Goal: Task Accomplishment & Management: Use online tool/utility

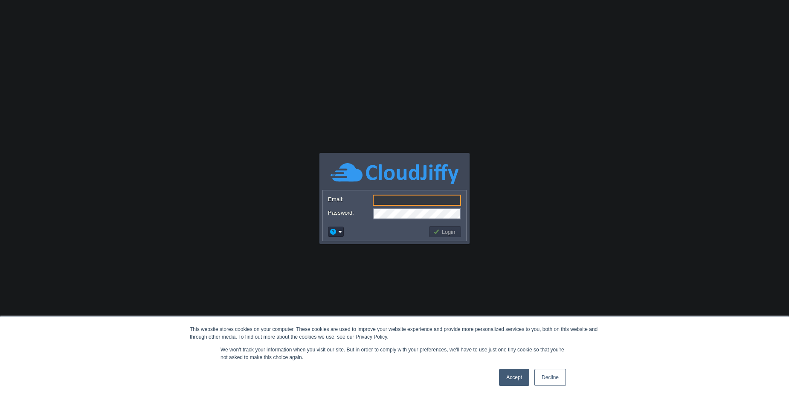
type input "[PERSON_NAME][EMAIL_ADDRESS][DOMAIN_NAME]"
click at [511, 374] on link "Accept" at bounding box center [514, 377] width 30 height 17
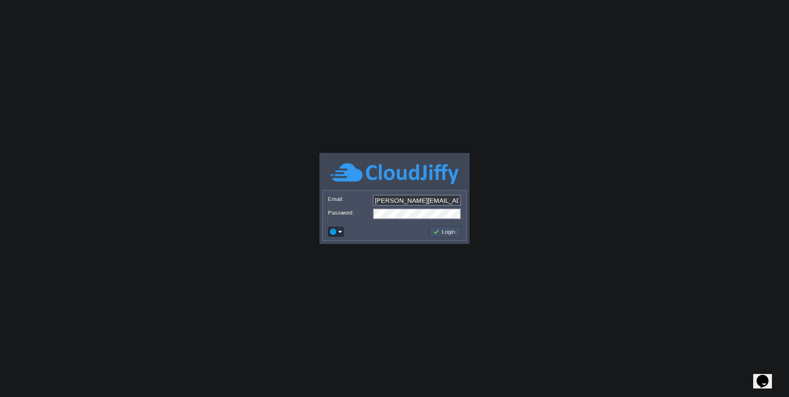
click at [443, 231] on button "Login" at bounding box center [445, 232] width 25 height 8
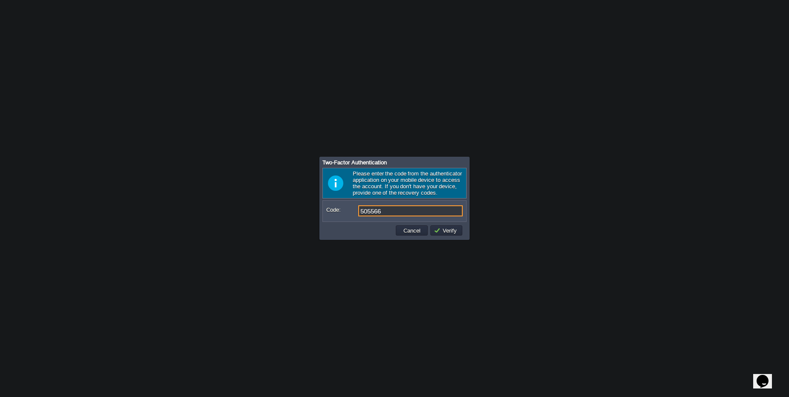
type input "505566"
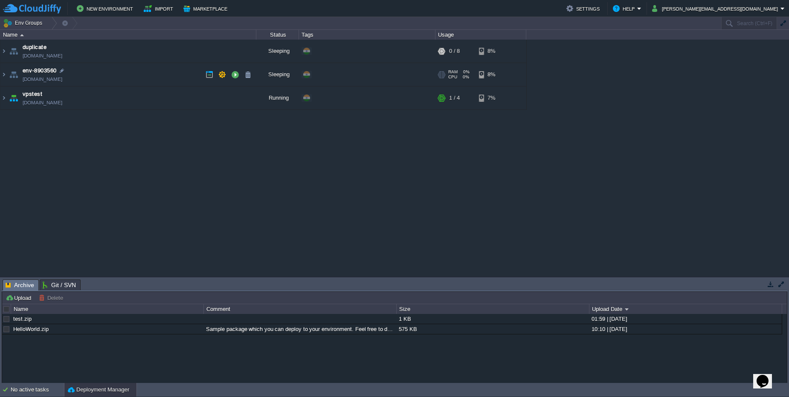
click at [131, 72] on td "env-8903560 [DOMAIN_NAME]" at bounding box center [128, 74] width 256 height 23
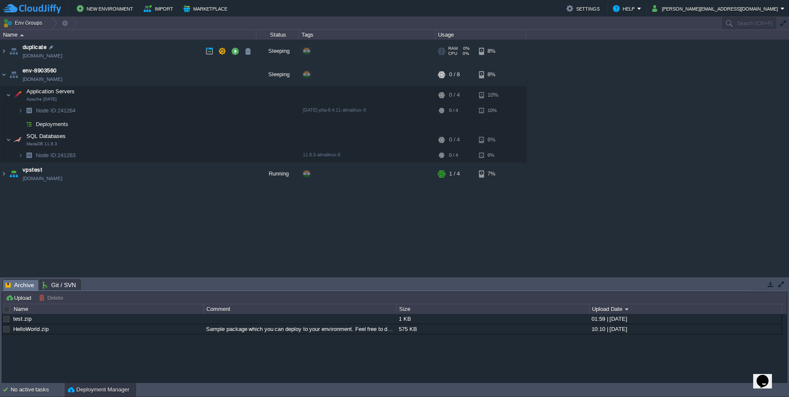
click at [127, 46] on td "duplicate [DOMAIN_NAME]" at bounding box center [128, 51] width 256 height 23
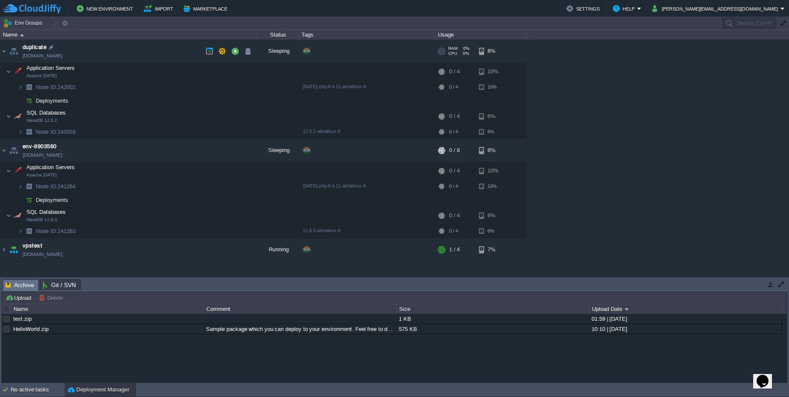
click at [127, 46] on td "duplicate [DOMAIN_NAME]" at bounding box center [128, 51] width 256 height 23
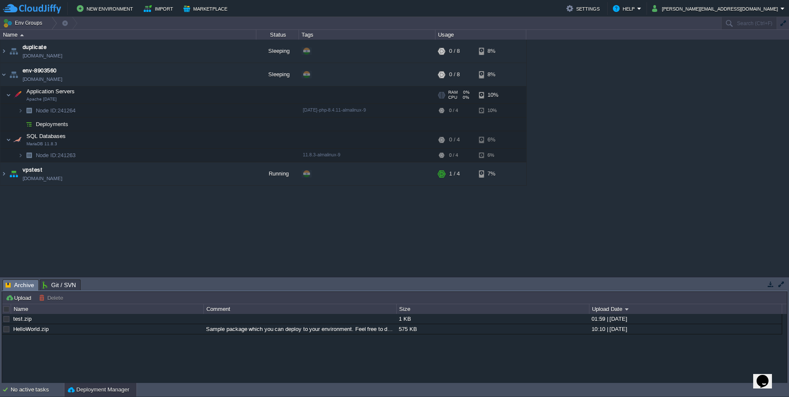
click at [109, 96] on td "Application Servers Apache [DATE]" at bounding box center [128, 95] width 256 height 17
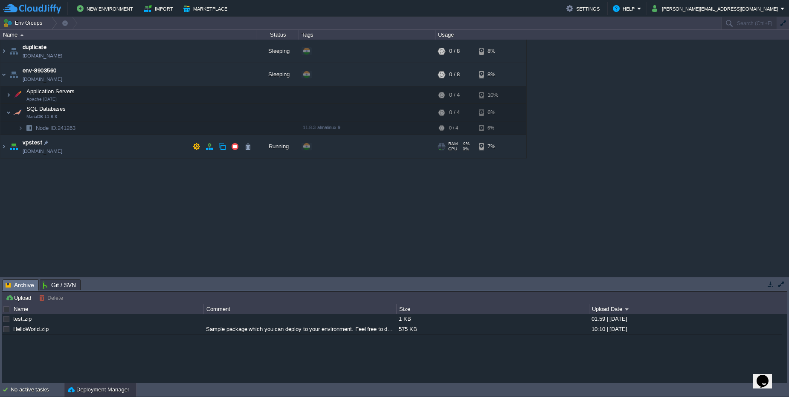
click at [98, 153] on td "vpstest [DOMAIN_NAME]" at bounding box center [128, 146] width 256 height 23
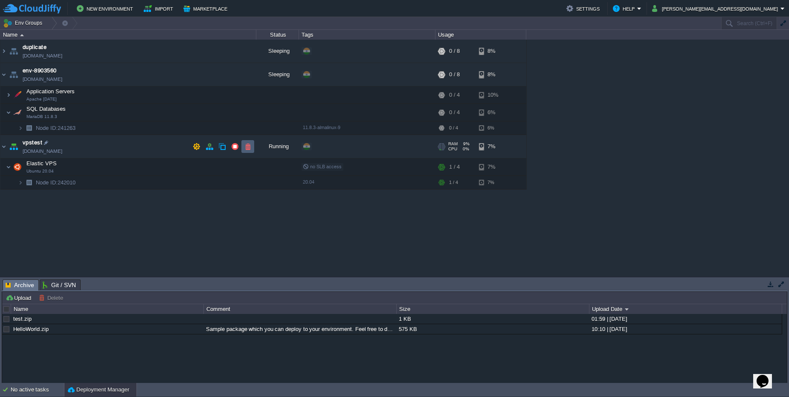
click at [244, 148] on td at bounding box center [247, 146] width 13 height 13
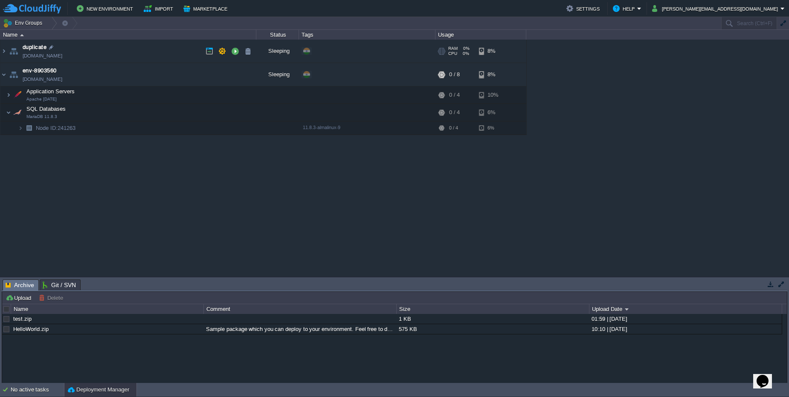
click at [145, 55] on td "duplicate [DOMAIN_NAME]" at bounding box center [128, 51] width 256 height 23
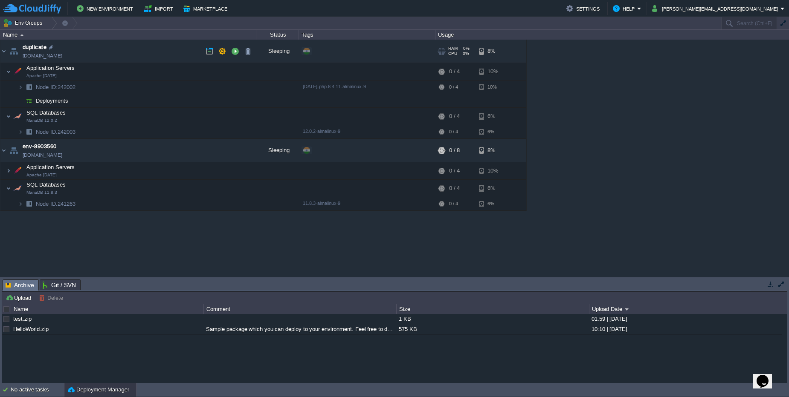
click at [128, 50] on td "duplicate [DOMAIN_NAME]" at bounding box center [128, 51] width 256 height 23
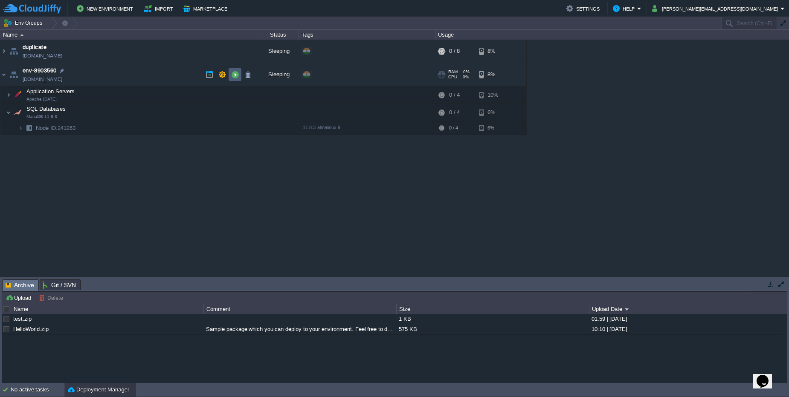
click at [232, 77] on button "button" at bounding box center [235, 75] width 8 height 8
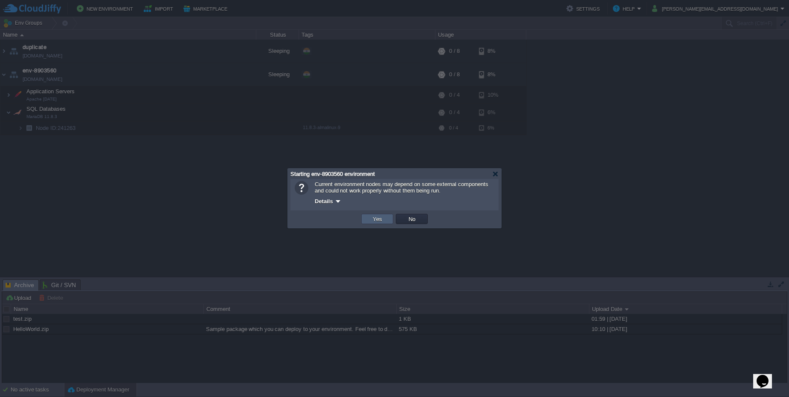
click at [376, 221] on button "Yes" at bounding box center [377, 219] width 14 height 8
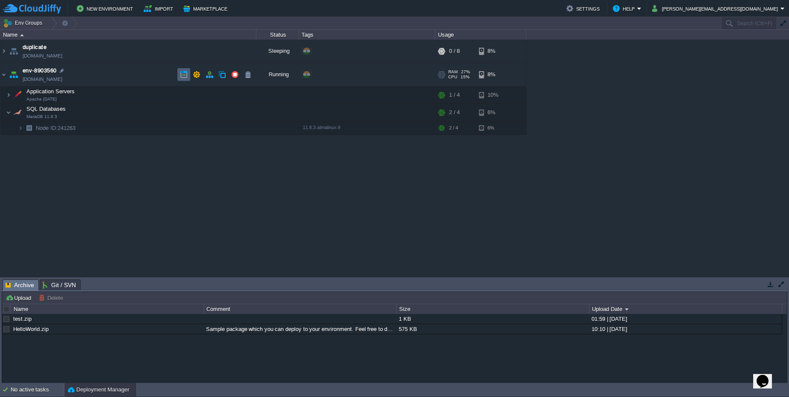
click at [184, 75] on button "button" at bounding box center [184, 75] width 8 height 8
click at [217, 98] on button "button" at bounding box center [218, 95] width 8 height 8
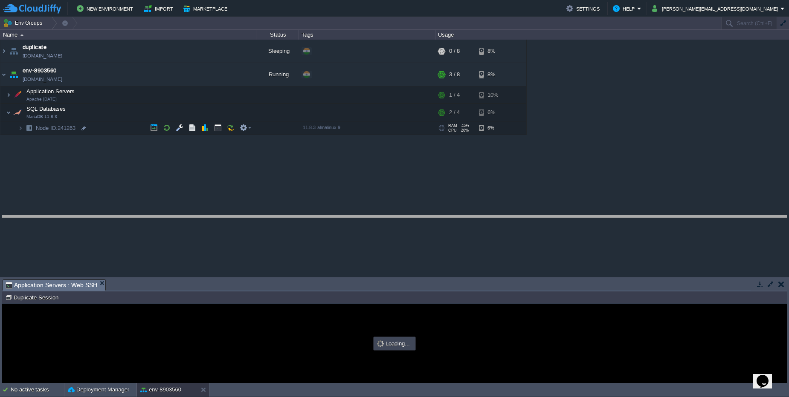
drag, startPoint x: 198, startPoint y: 285, endPoint x: 197, endPoint y: 221, distance: 64.0
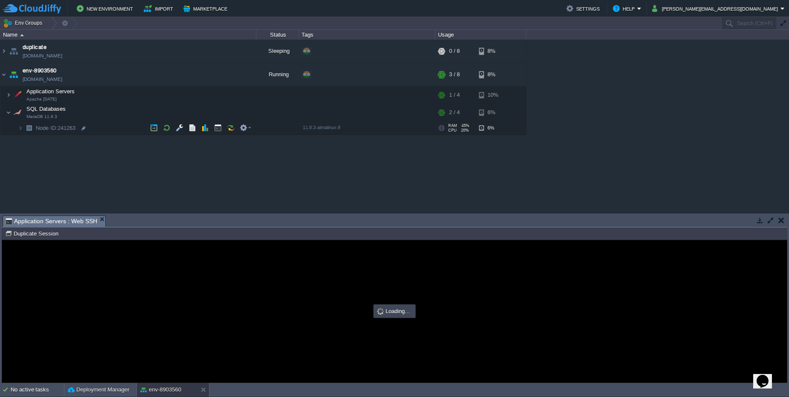
type input "#000000"
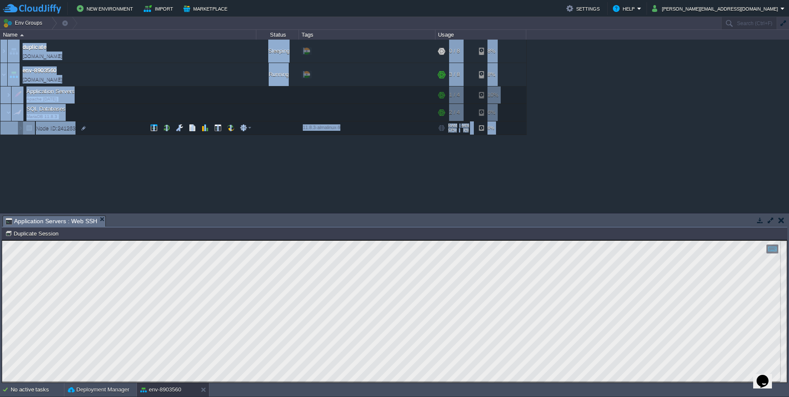
drag, startPoint x: 157, startPoint y: 214, endPoint x: 159, endPoint y: 182, distance: 32.1
click at [159, 182] on div "Env Groups Search (Ctrl+F) auto-gen Name Status Tags Usage duplicate [DOMAIN_NA…" at bounding box center [394, 200] width 789 height 366
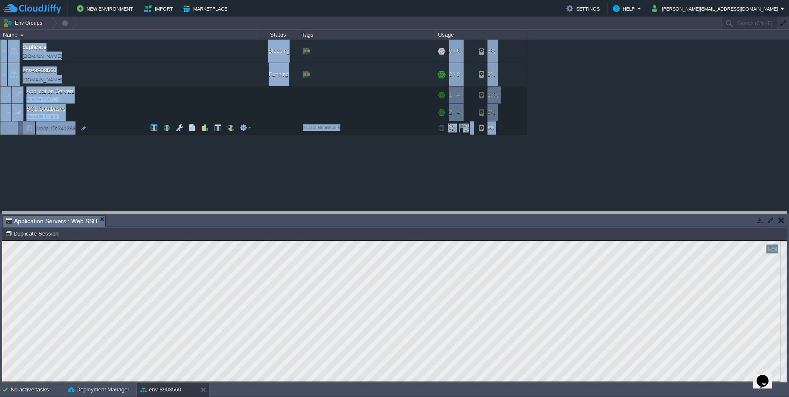
drag, startPoint x: 163, startPoint y: 221, endPoint x: 163, endPoint y: 206, distance: 14.9
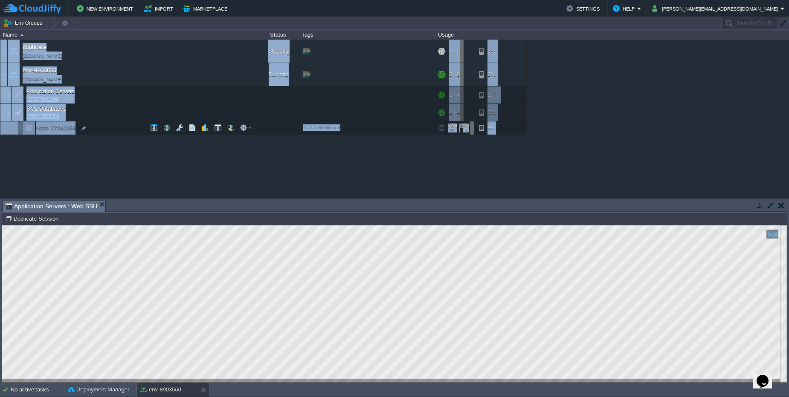
click at [160, 157] on div "duplicate [DOMAIN_NAME] Sleeping + Add to Env Group RAM 0% CPU 0% 0 / 8 8% Appl…" at bounding box center [394, 119] width 789 height 159
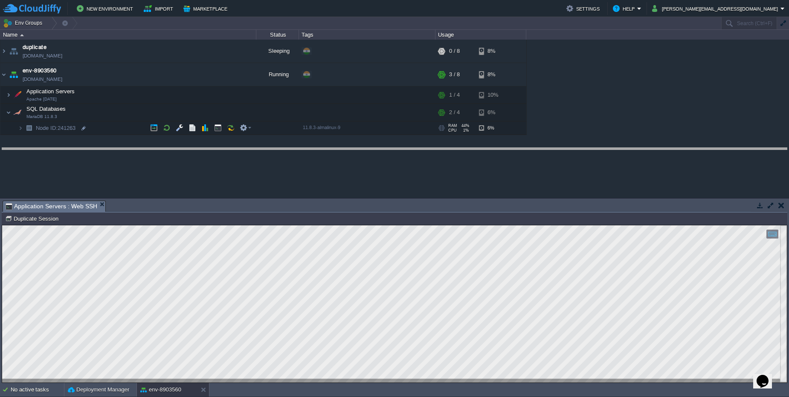
drag, startPoint x: 275, startPoint y: 207, endPoint x: 278, endPoint y: 154, distance: 52.5
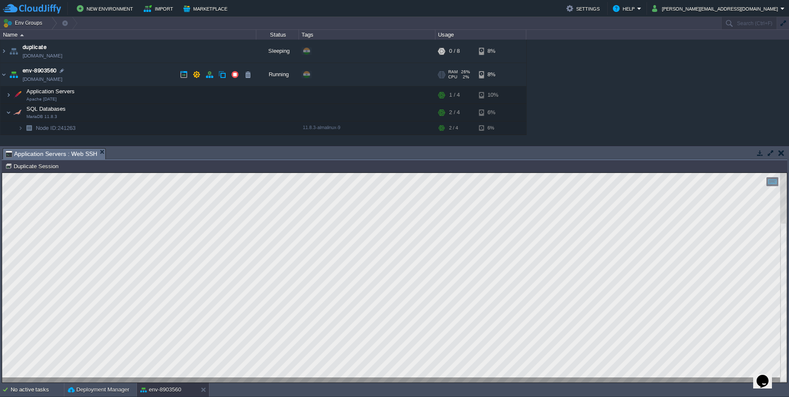
click at [30, 70] on span "env-8903560" at bounding box center [40, 71] width 34 height 9
click at [30, 70] on input "env-8903560" at bounding box center [140, 70] width 234 height 11
click at [783, 157] on button "button" at bounding box center [781, 153] width 6 height 8
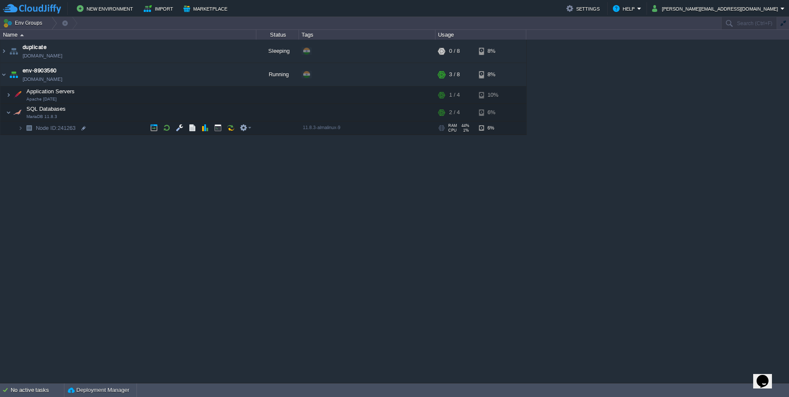
click at [16, 128] on img at bounding box center [12, 126] width 12 height 8
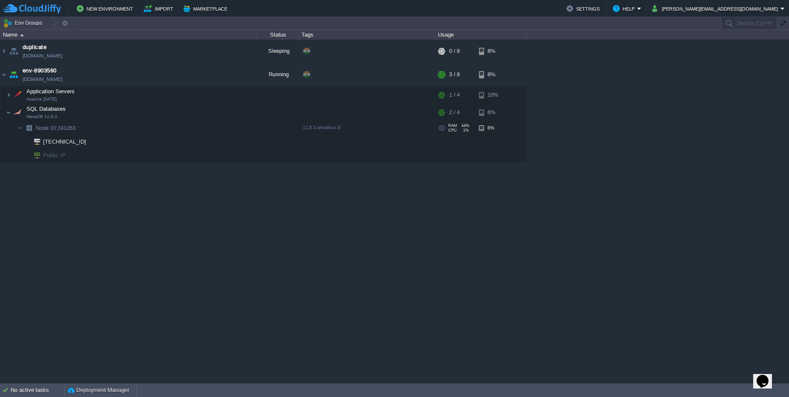
click at [16, 128] on img at bounding box center [12, 126] width 12 height 8
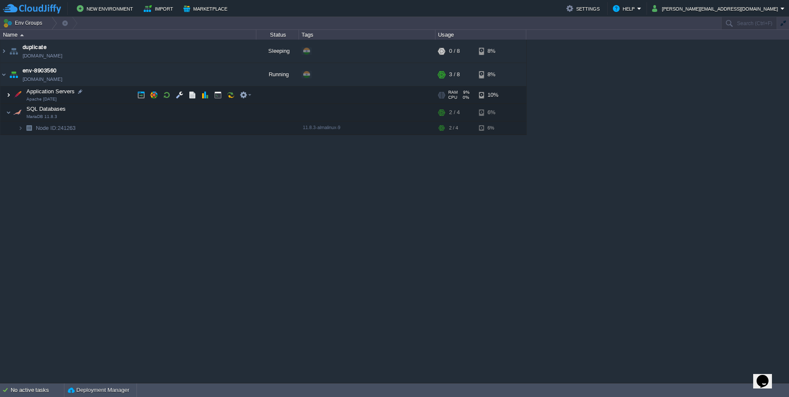
click at [9, 97] on img at bounding box center [8, 95] width 5 height 17
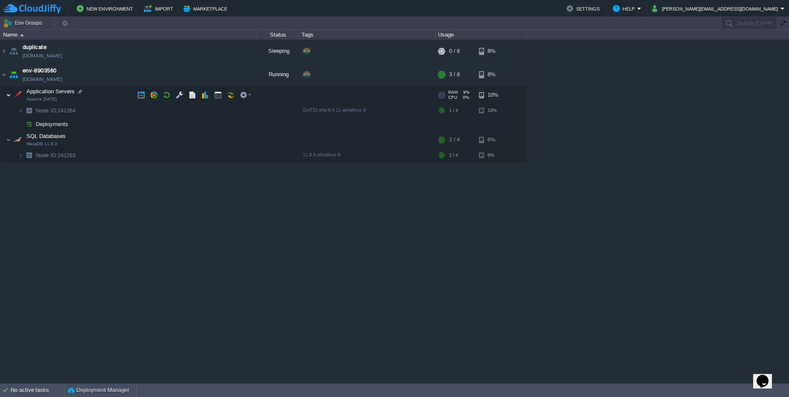
click at [9, 97] on img at bounding box center [8, 95] width 5 height 17
